Goal: Task Accomplishment & Management: Use online tool/utility

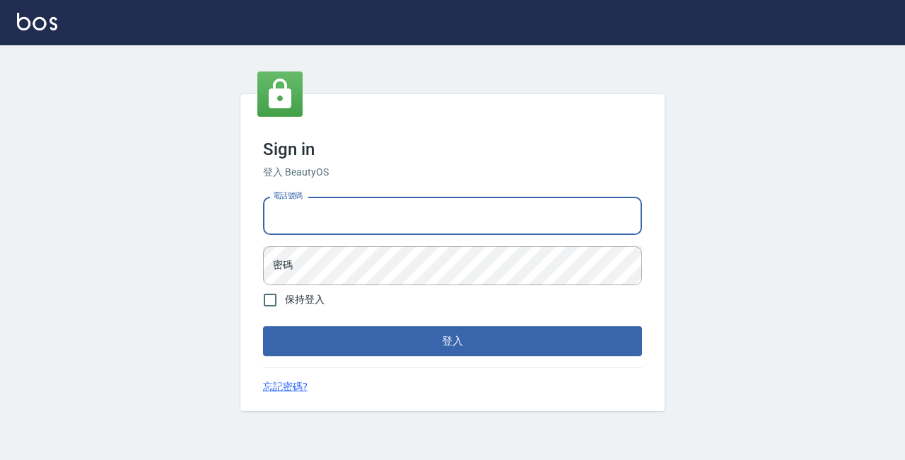
click at [353, 215] on input "電話號碼" at bounding box center [452, 216] width 379 height 38
type input "89729295"
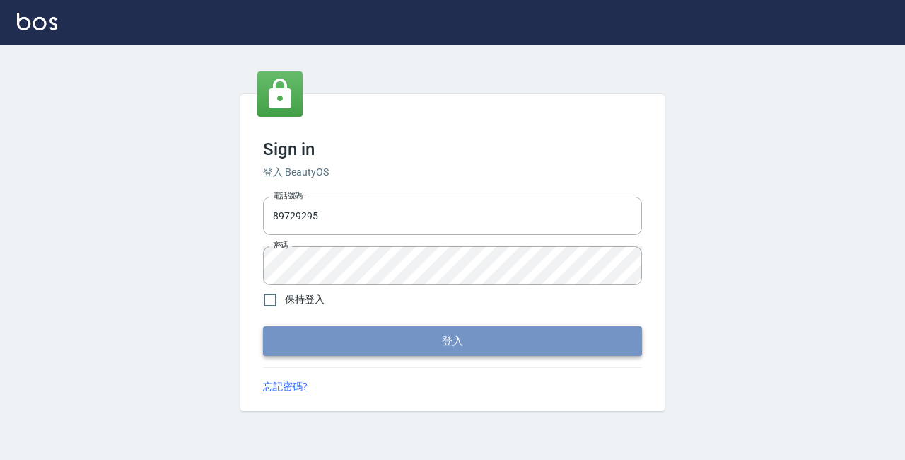
click at [450, 345] on button "登入" at bounding box center [452, 341] width 379 height 30
click at [414, 343] on button "登入" at bounding box center [452, 341] width 379 height 30
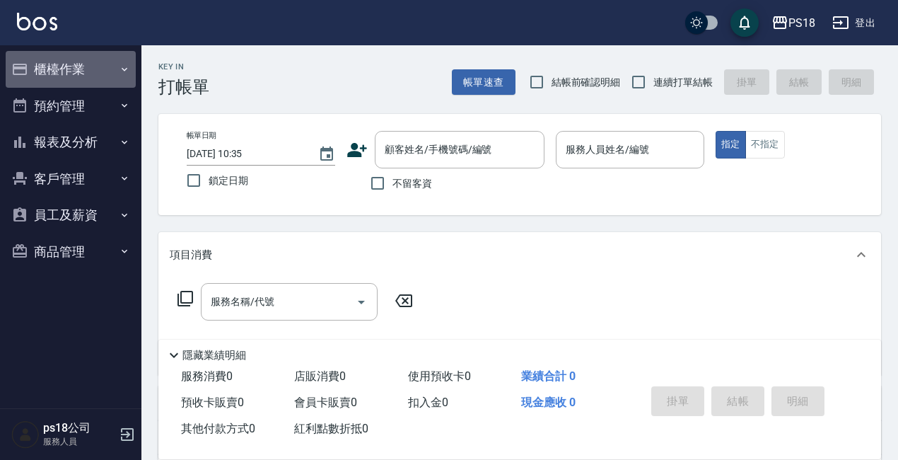
click at [69, 73] on button "櫃檯作業" at bounding box center [71, 69] width 130 height 37
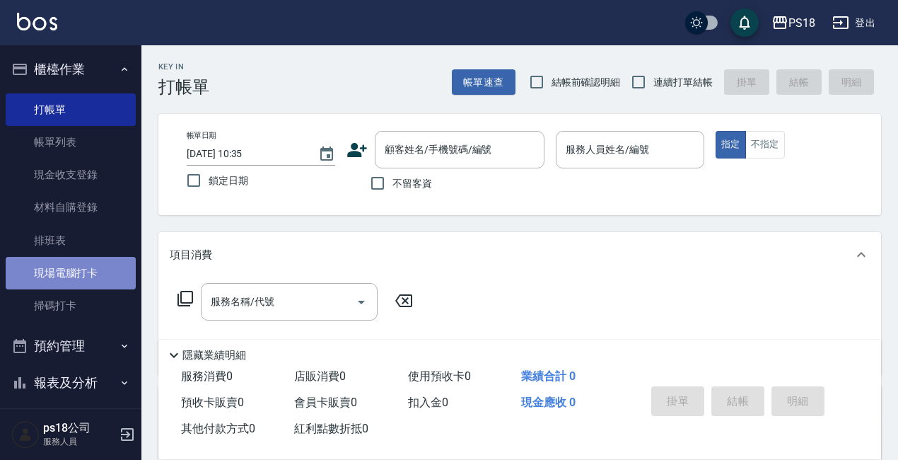
click at [110, 276] on link "現場電腦打卡" at bounding box center [71, 273] width 130 height 33
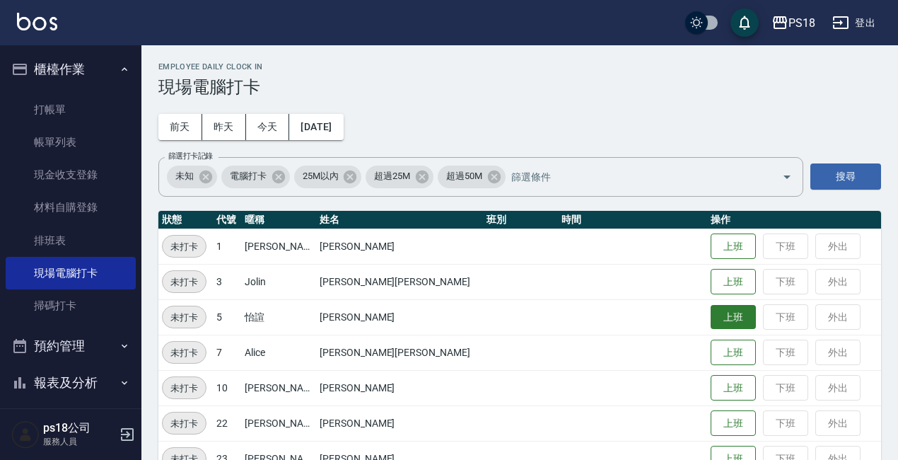
click at [711, 327] on button "上班" at bounding box center [733, 317] width 45 height 25
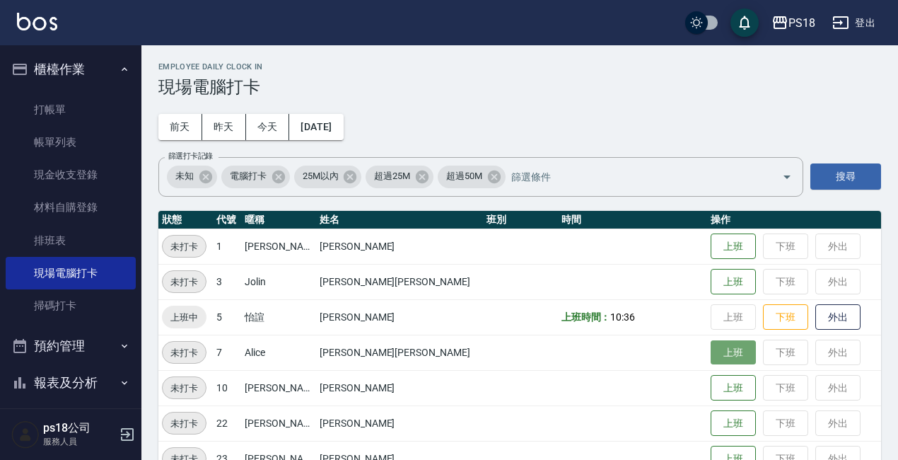
click at [711, 350] on button "上班" at bounding box center [733, 352] width 45 height 25
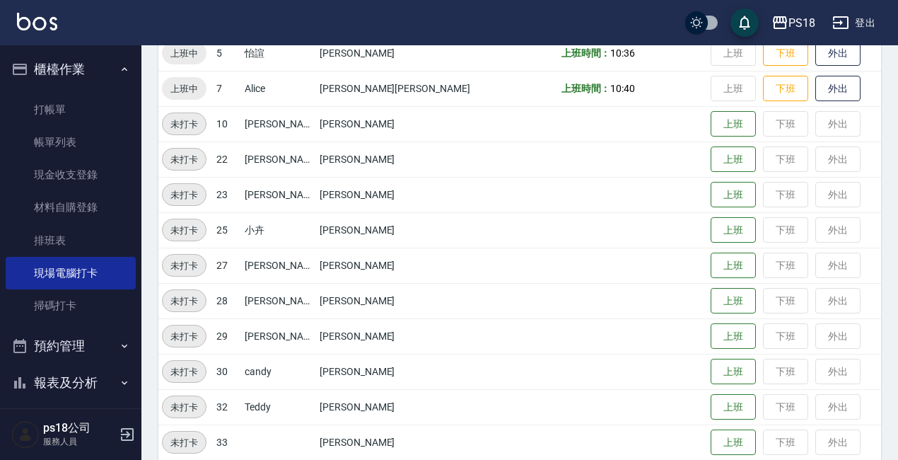
scroll to position [317, 0]
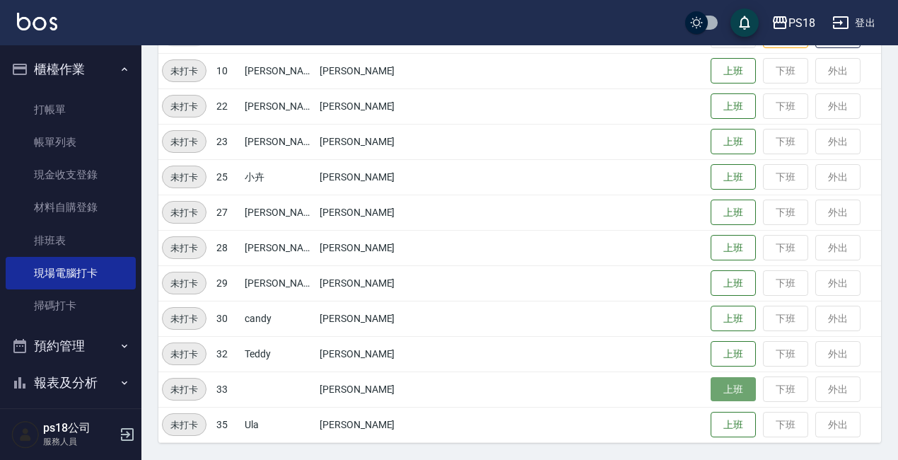
click at [711, 386] on button "上班" at bounding box center [733, 389] width 45 height 25
